Goal: Register for event/course

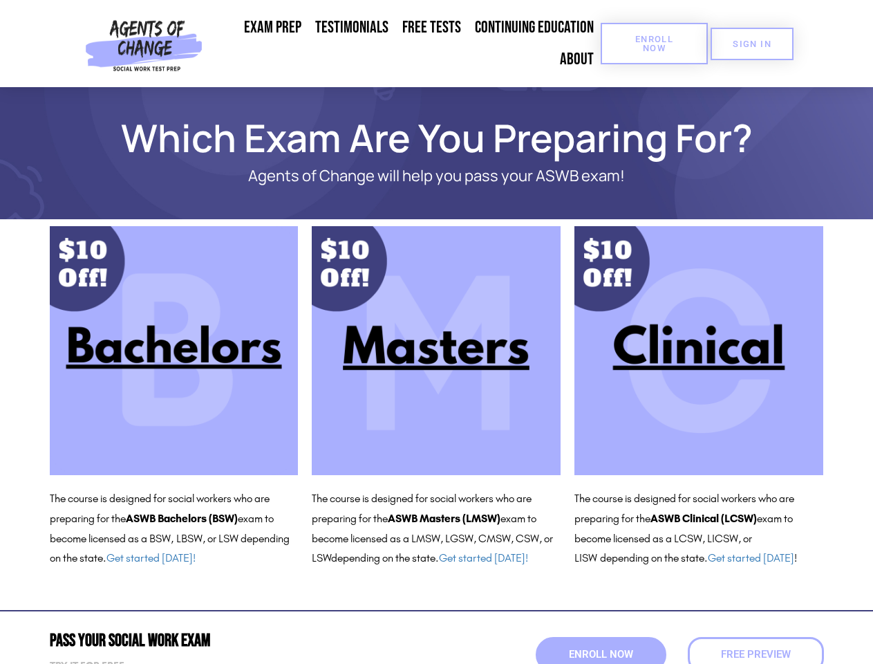
click at [654, 44] on span "Enroll Now" at bounding box center [654, 44] width 63 height 18
click at [752, 44] on span "SIGN IN" at bounding box center [752, 43] width 39 height 9
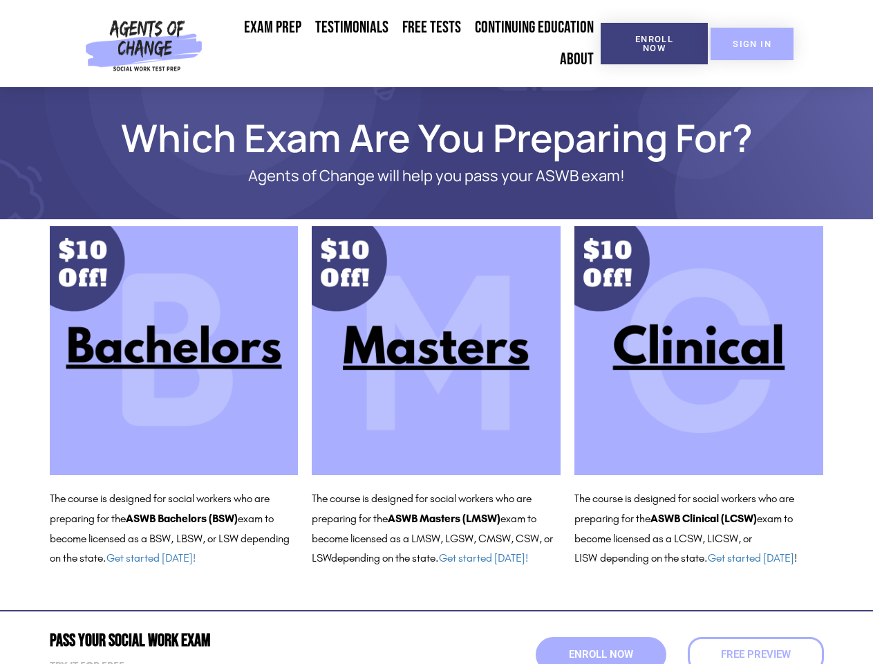
click at [752, 44] on span "SIGN IN" at bounding box center [752, 43] width 39 height 9
click at [601, 654] on span "Enroll Now" at bounding box center [600, 654] width 70 height 12
click at [755, 654] on span "Free Preview" at bounding box center [756, 654] width 70 height 10
click at [755, 654] on span "Free Preview" at bounding box center [755, 654] width 77 height 12
